Goal: Communication & Community: Answer question/provide support

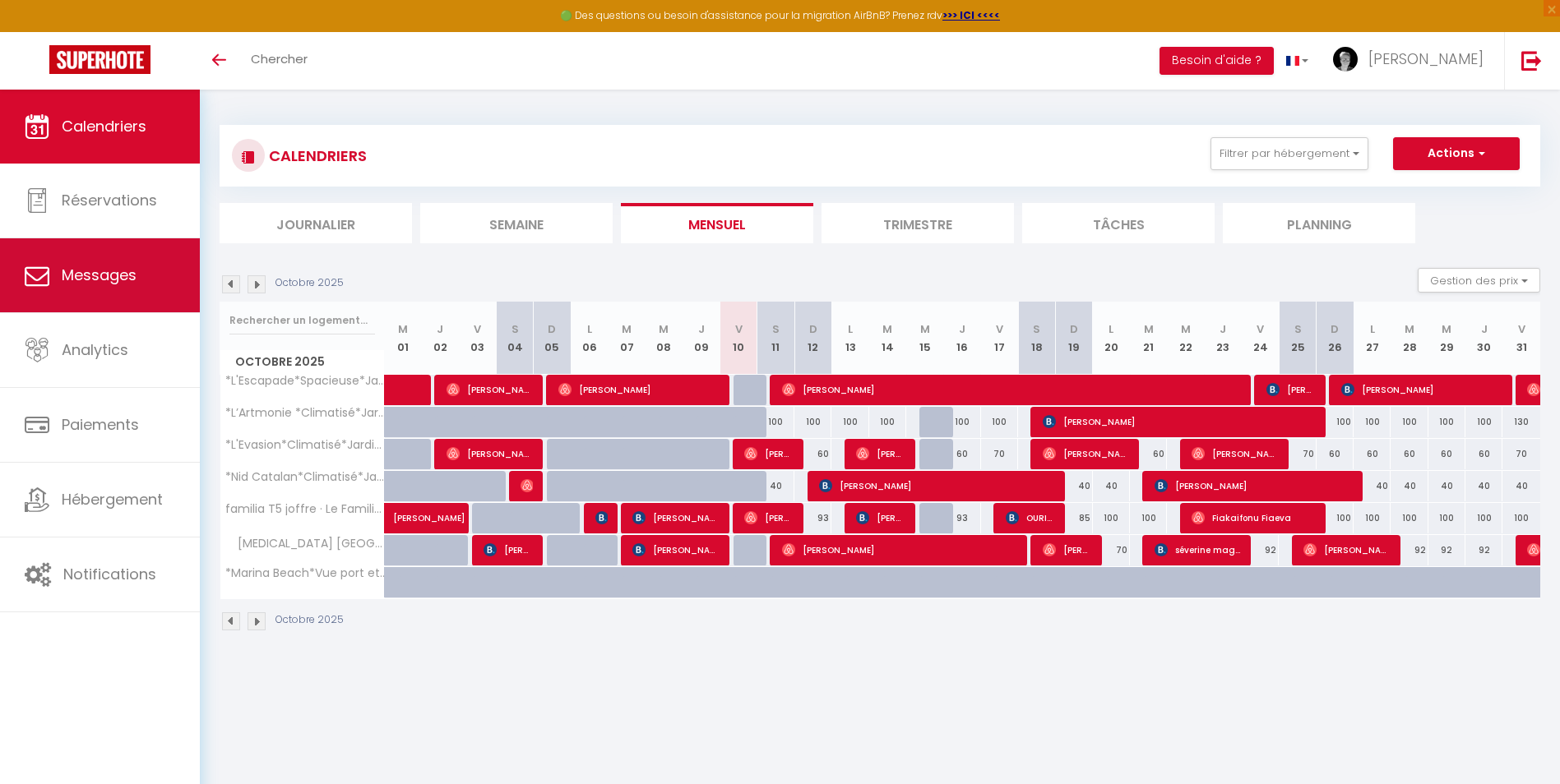
click at [101, 270] on span "Messages" at bounding box center [99, 274] width 75 height 20
select select "message"
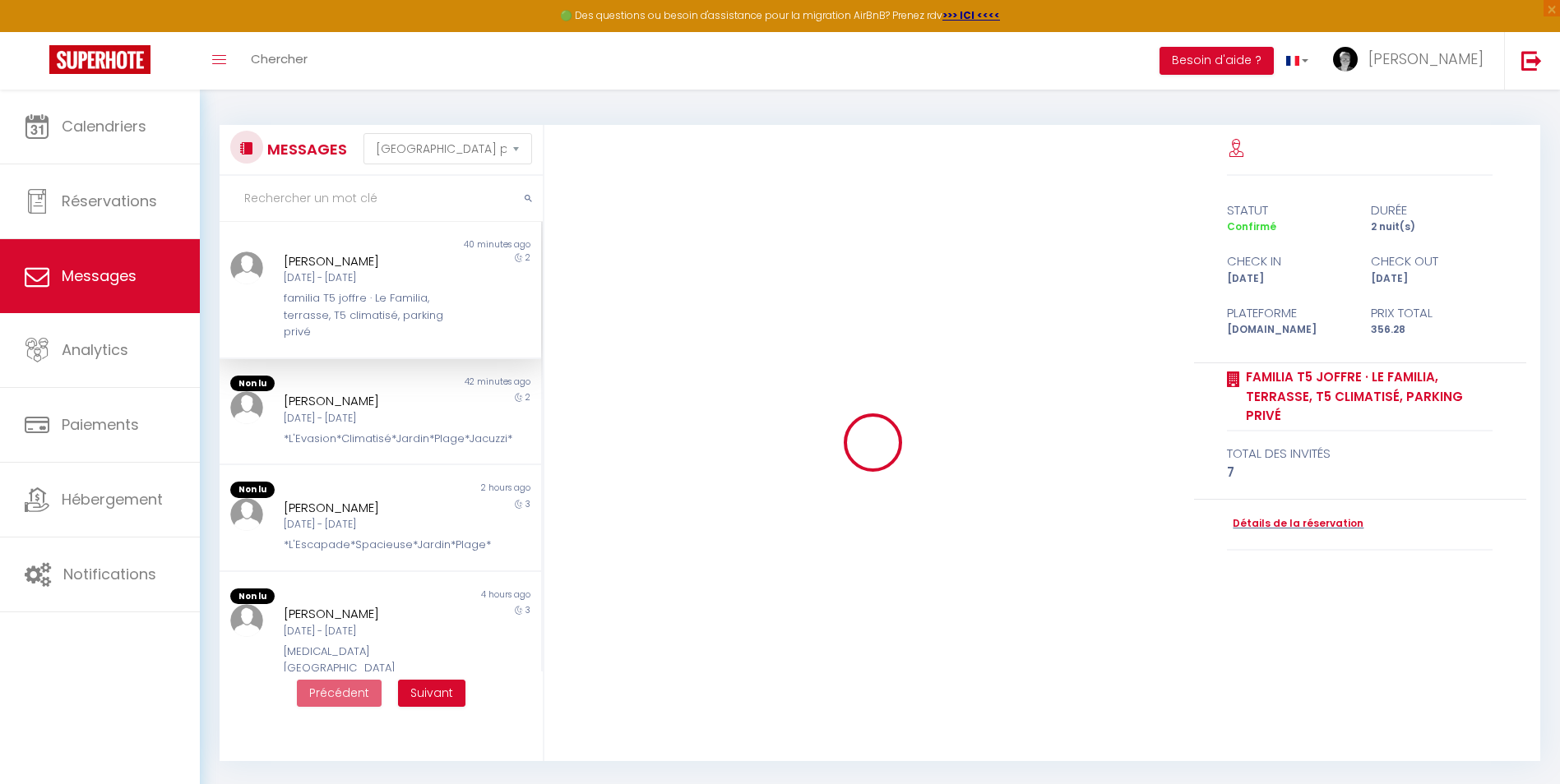
scroll to position [1449, 0]
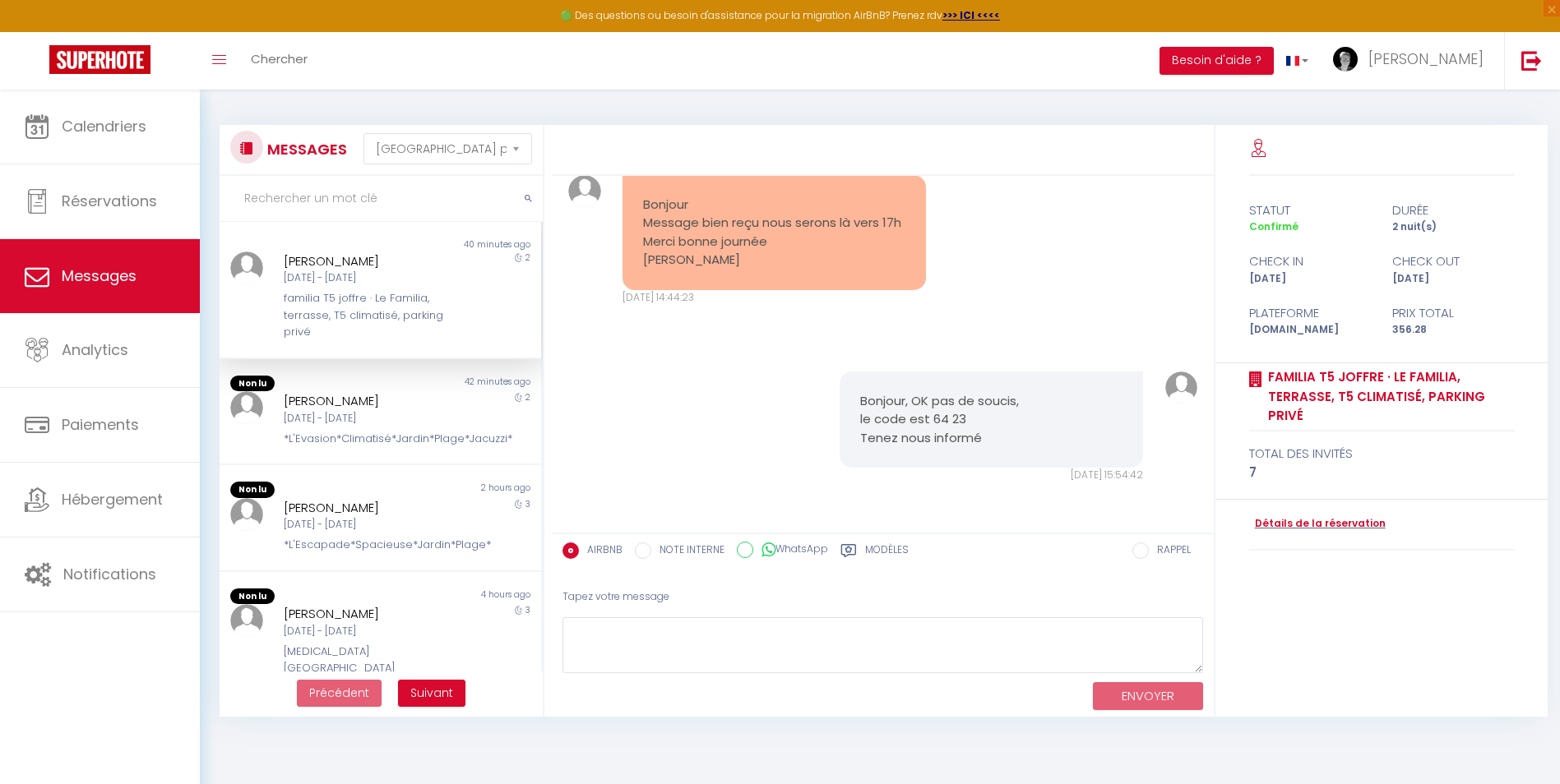
click at [414, 305] on div "familia T5 joffre · Le Familia, terrasse, T5 climatisé, parking privé" at bounding box center [367, 315] width 166 height 50
click at [394, 533] on div "[DATE] - [DATE]" at bounding box center [367, 525] width 166 height 16
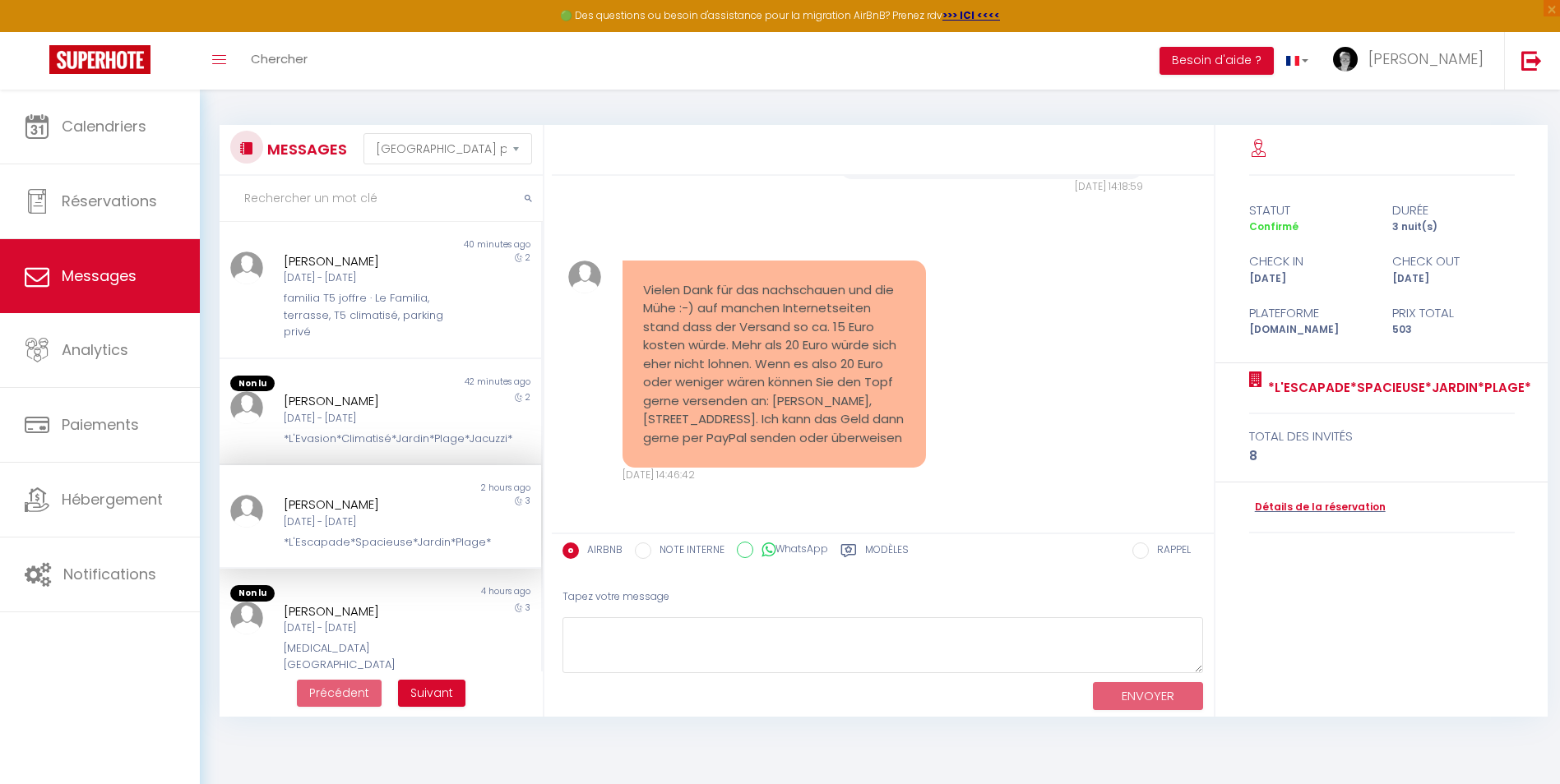
scroll to position [7169, 0]
click at [1521, 66] on img at bounding box center [1531, 60] width 20 height 20
